Goal: Navigation & Orientation: Find specific page/section

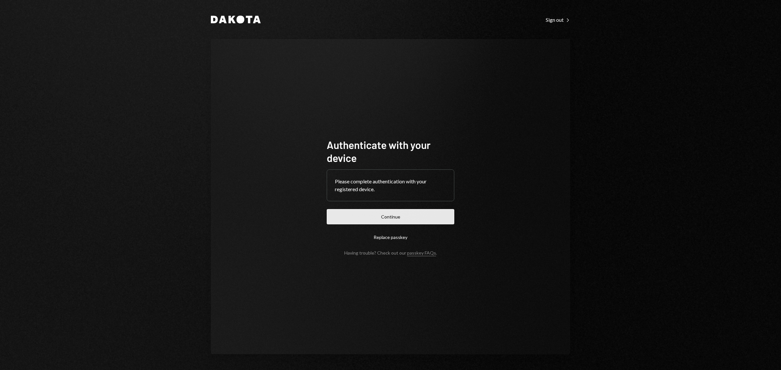
click at [411, 214] on button "Continue" at bounding box center [391, 216] width 128 height 15
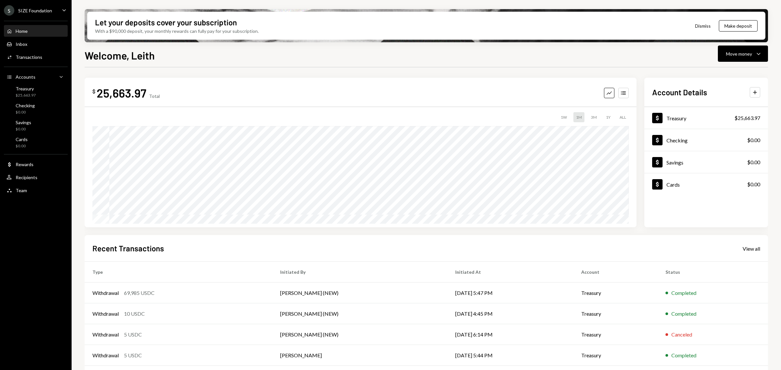
click at [50, 10] on div "SIZE Foundation" at bounding box center [35, 11] width 34 height 6
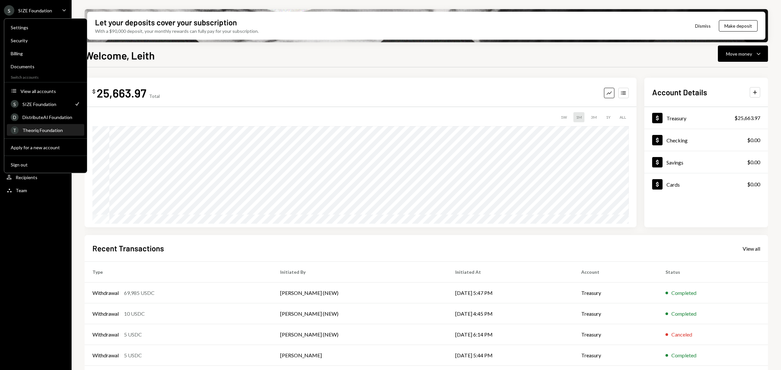
click at [55, 125] on div "T Theoriq Foundation" at bounding box center [46, 130] width 70 height 11
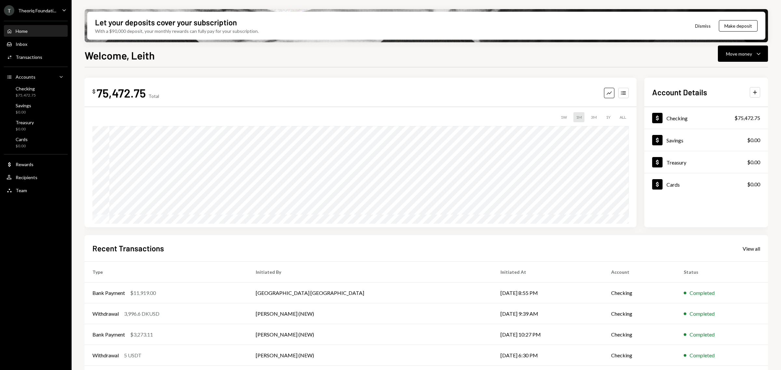
click at [49, 2] on ul "T Theoriq Foundati... Caret Down Home Home Inbox Inbox Activities Transactions …" at bounding box center [36, 98] width 72 height 197
click at [49, 11] on div "Theoriq Foundati..." at bounding box center [37, 11] width 38 height 6
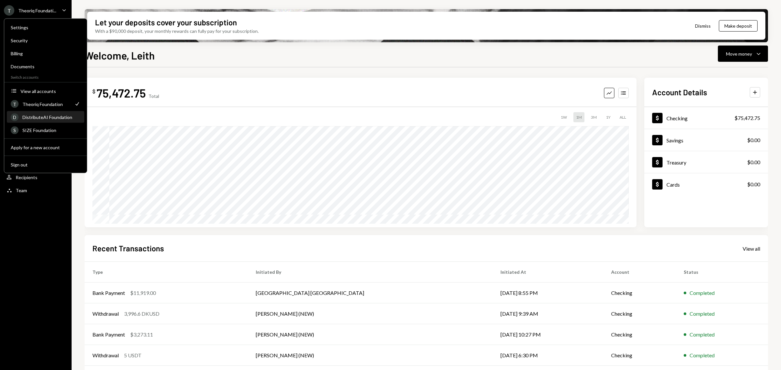
click at [56, 115] on div "DistributeAI Foundation" at bounding box center [51, 118] width 58 height 6
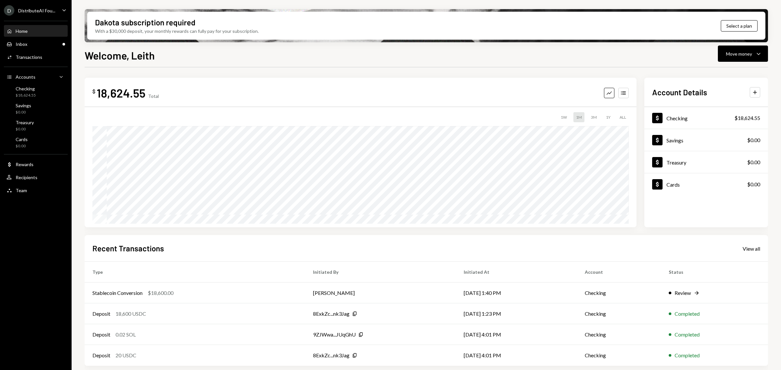
click at [55, 9] on div "D DistributeAI Fou... Caret Down" at bounding box center [36, 10] width 72 height 10
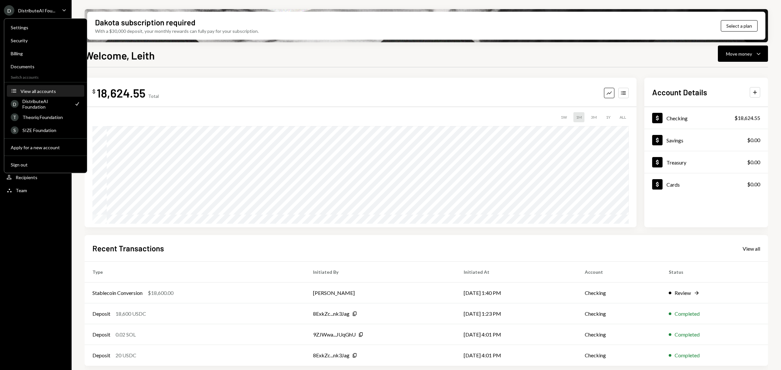
click at [48, 89] on div "View all accounts" at bounding box center [50, 91] width 60 height 6
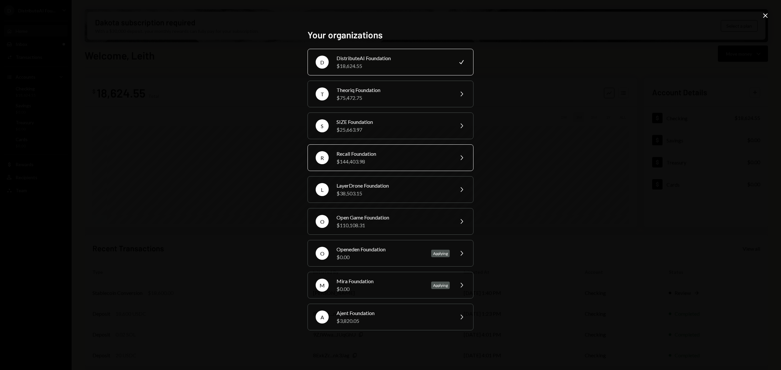
click at [399, 160] on div "$144,403.98" at bounding box center [392, 162] width 113 height 8
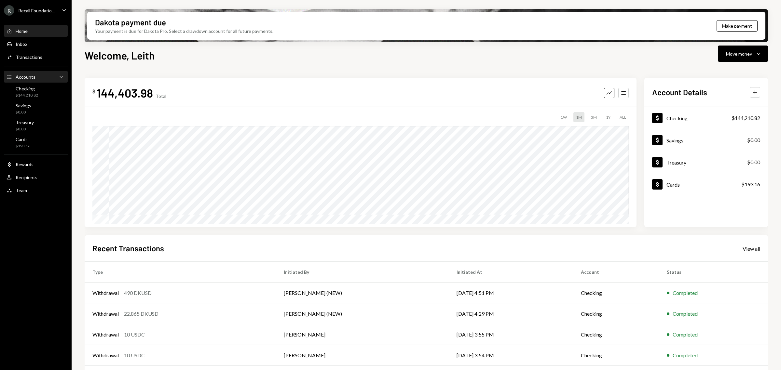
click at [46, 75] on div "Accounts Accounts Caret Down" at bounding box center [36, 77] width 59 height 7
